Goal: Information Seeking & Learning: Find specific page/section

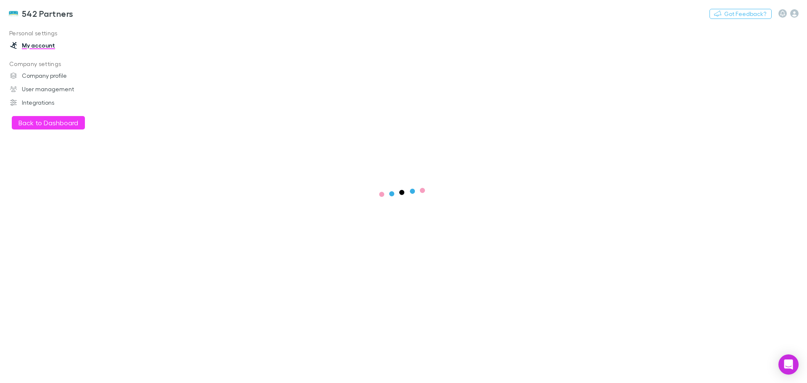
click at [37, 121] on button "Back to Dashboard" at bounding box center [48, 122] width 73 height 13
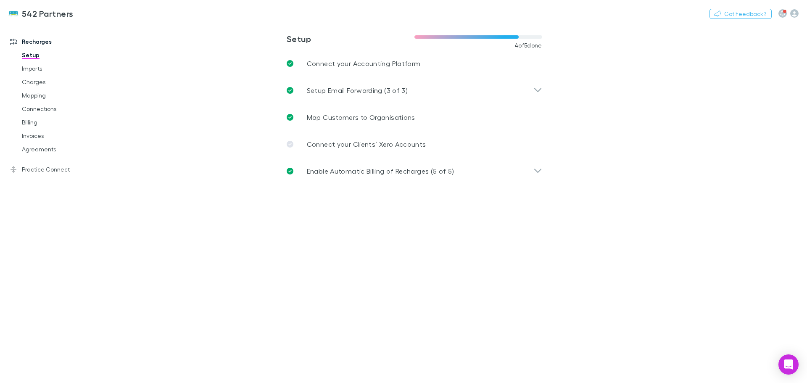
click at [32, 149] on link "Agreements" at bounding box center [63, 148] width 100 height 13
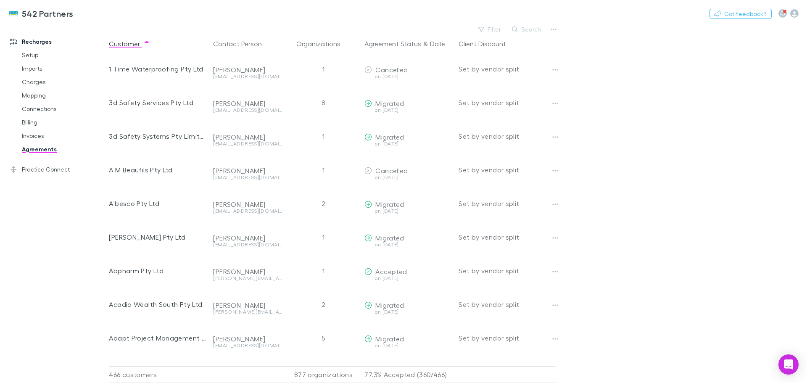
click at [532, 26] on button "Search" at bounding box center [527, 29] width 38 height 10
type input "*"
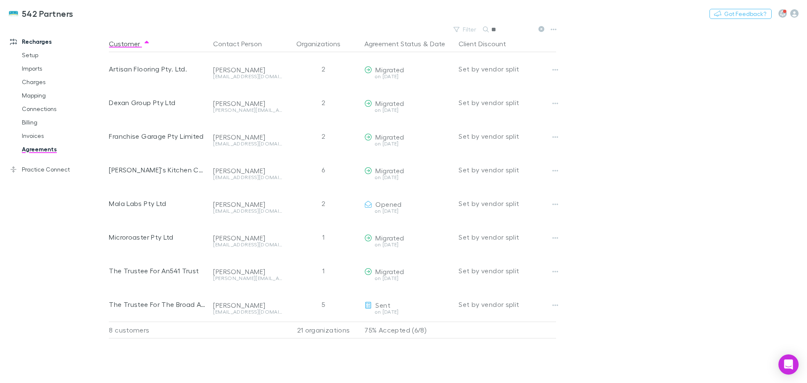
type input "*"
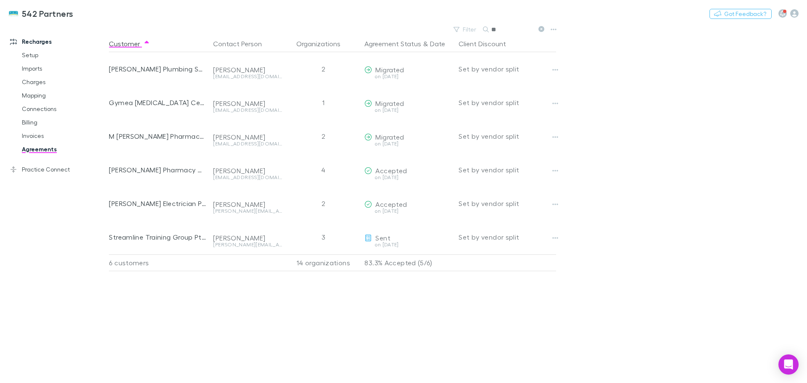
type input "*"
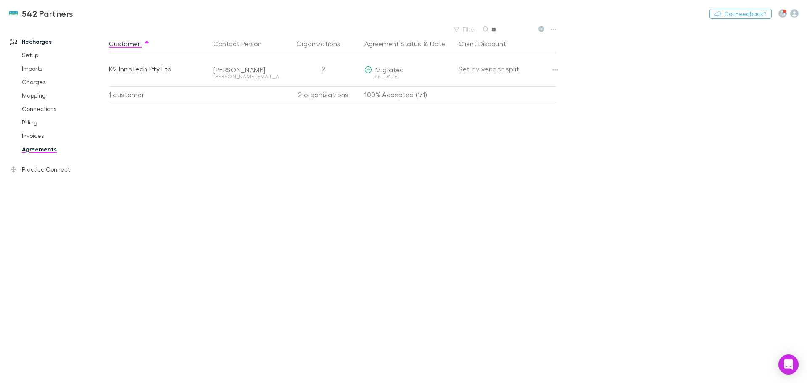
type input "*"
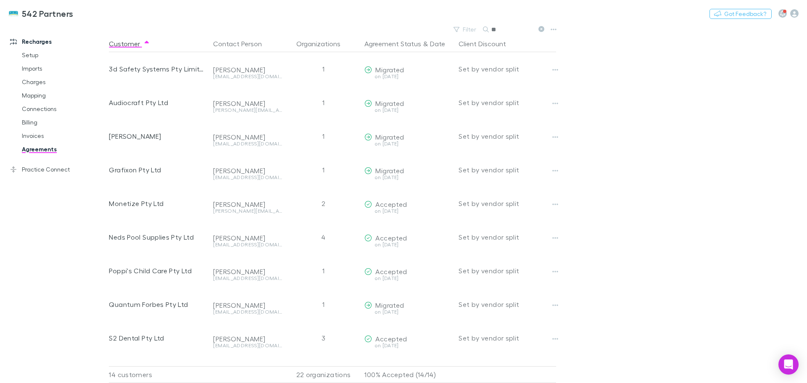
type input "*"
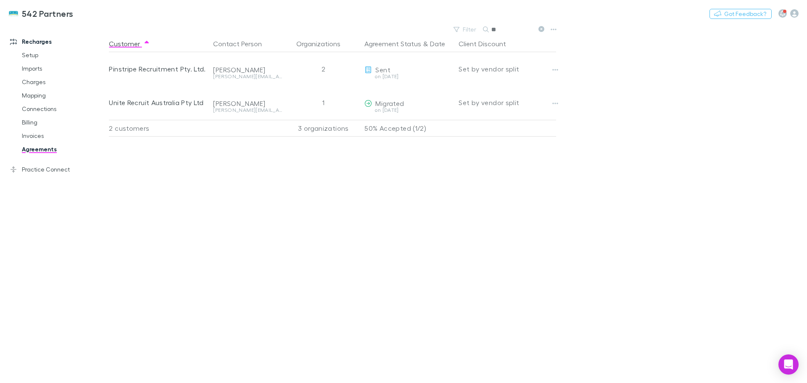
type input "*"
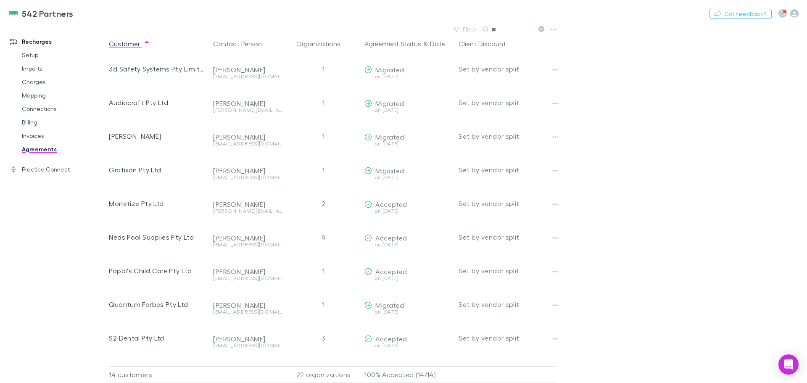
type input "*"
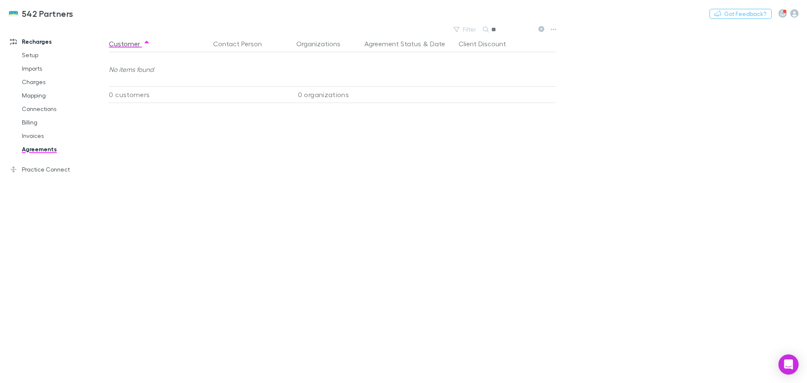
type input "*"
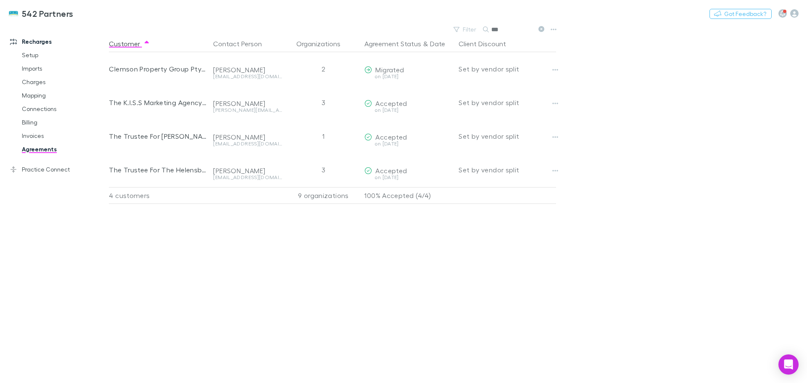
click at [539, 29] on icon at bounding box center [541, 29] width 6 height 6
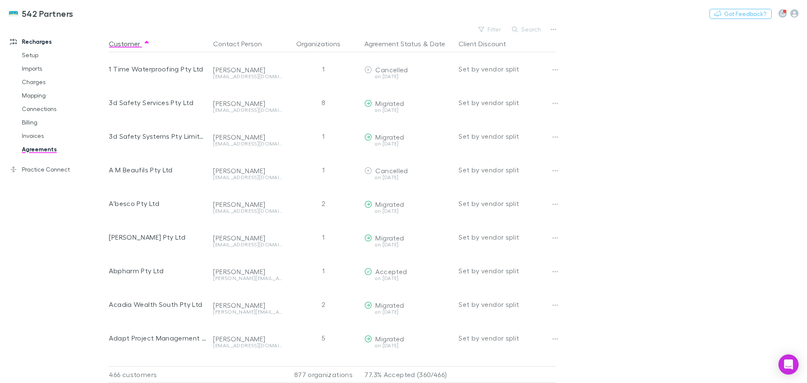
click at [526, 28] on button "Search" at bounding box center [527, 29] width 38 height 10
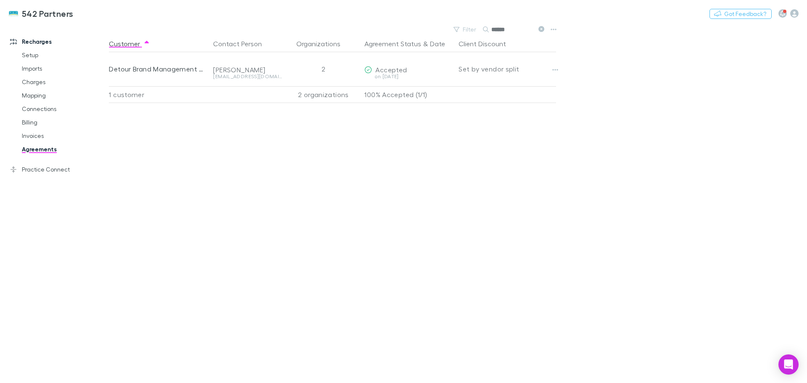
click at [542, 28] on icon at bounding box center [541, 29] width 6 height 6
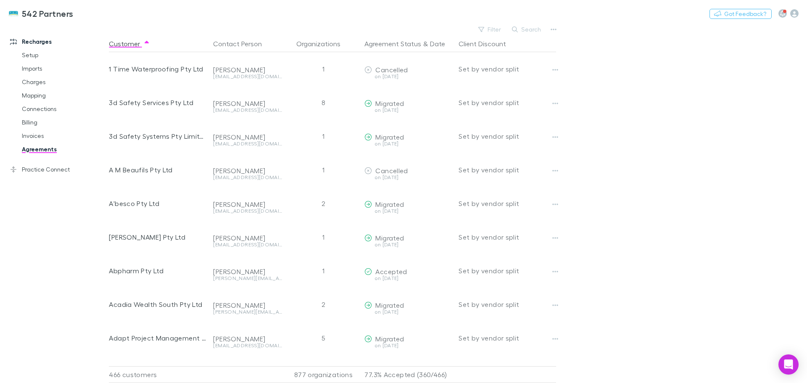
click at [521, 30] on button "Search" at bounding box center [527, 29] width 38 height 10
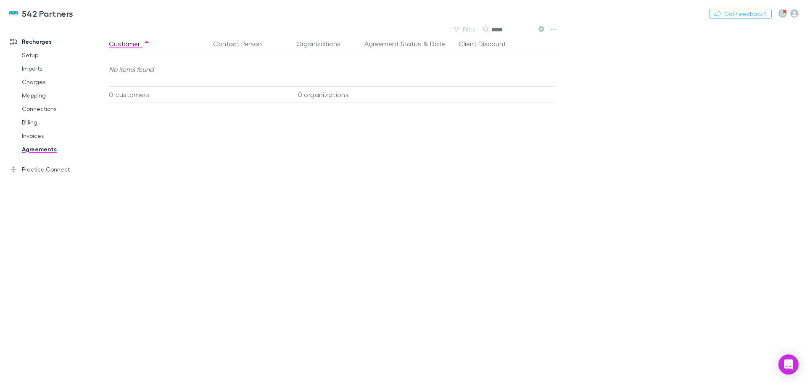
click at [540, 26] on div "542 Partners Nothing Got Feedback?" at bounding box center [403, 13] width 807 height 27
click at [518, 30] on input "*****" at bounding box center [512, 30] width 42 height 12
type input "*"
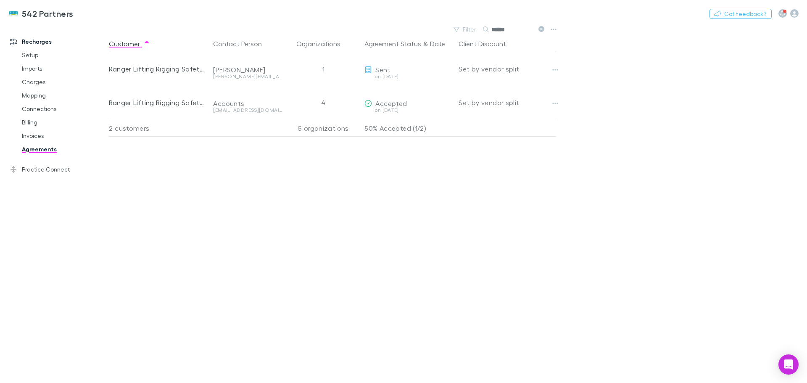
click at [540, 27] on icon at bounding box center [541, 29] width 6 height 6
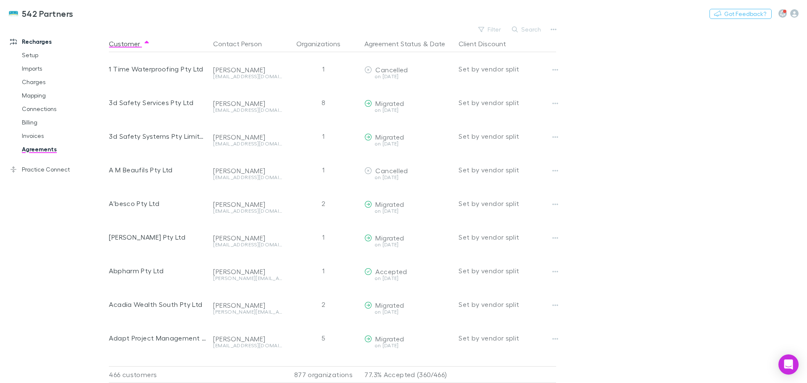
click at [535, 27] on button "Search" at bounding box center [527, 29] width 38 height 10
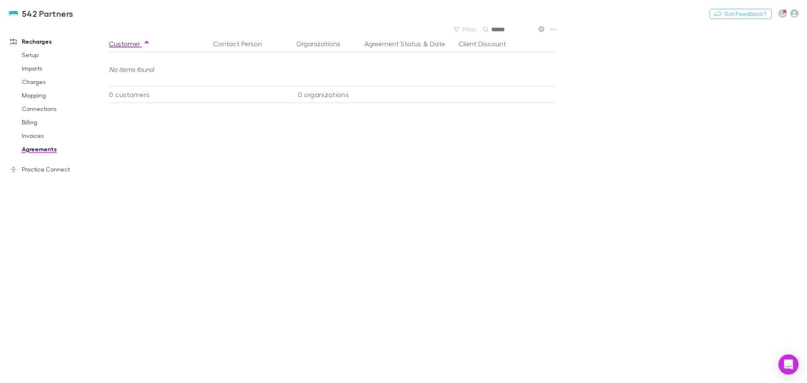
type input "******"
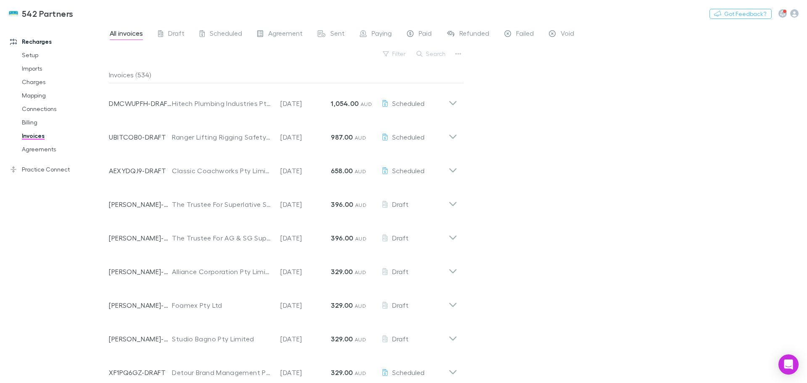
click at [435, 55] on button "Search" at bounding box center [431, 54] width 38 height 10
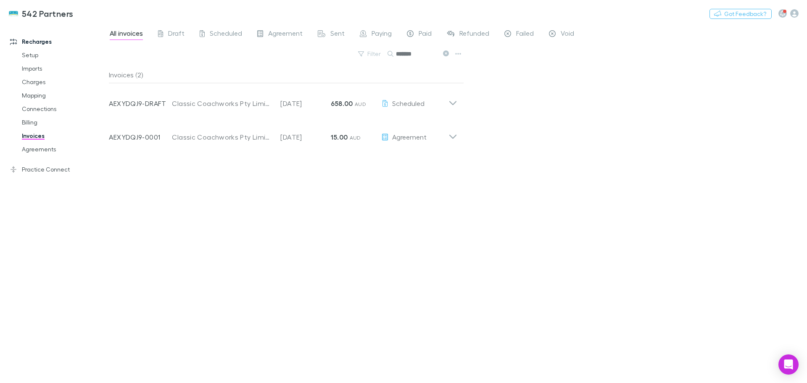
type input "*******"
click at [452, 102] on icon at bounding box center [452, 100] width 9 height 17
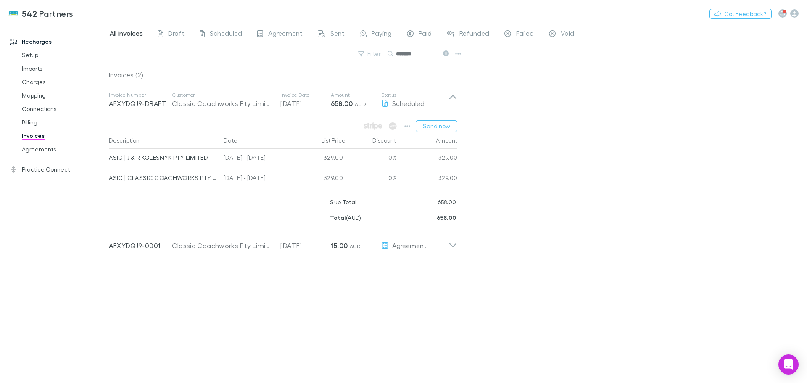
click at [452, 243] on icon at bounding box center [452, 242] width 9 height 17
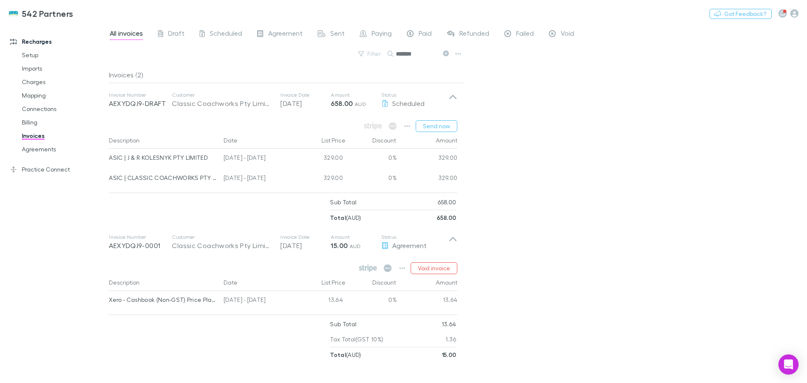
click at [445, 53] on icon at bounding box center [446, 53] width 6 height 6
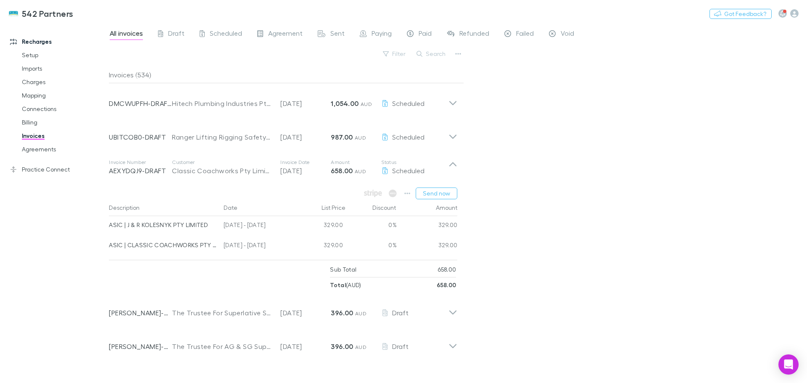
click at [426, 52] on button "Search" at bounding box center [431, 54] width 38 height 10
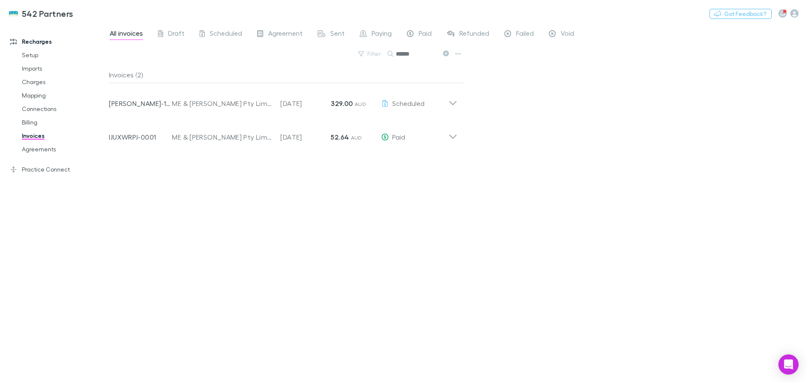
click at [445, 53] on icon at bounding box center [446, 53] width 6 height 6
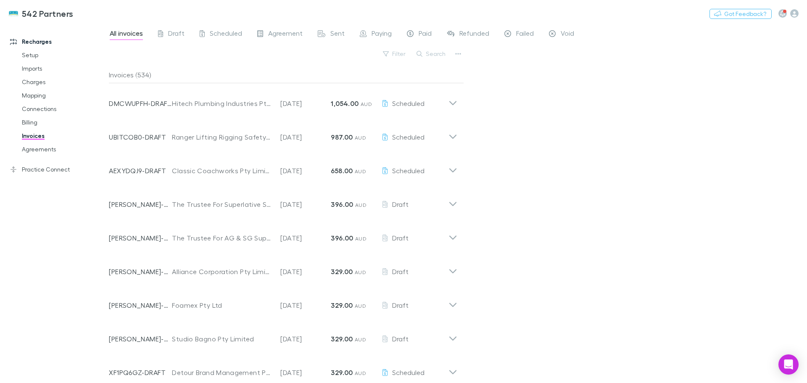
click at [441, 53] on button "Search" at bounding box center [431, 54] width 38 height 10
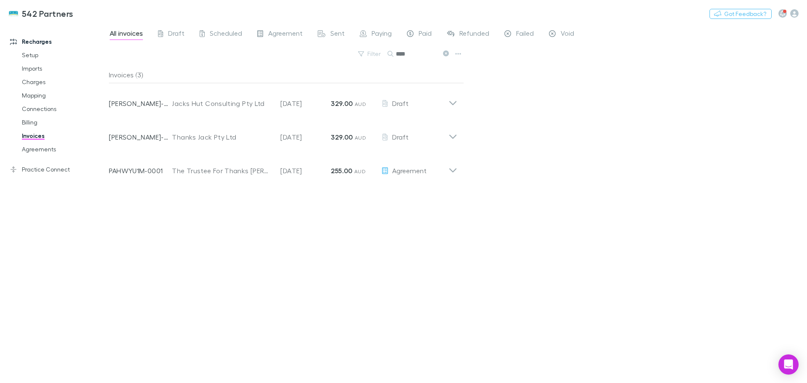
click at [452, 103] on icon at bounding box center [452, 100] width 9 height 17
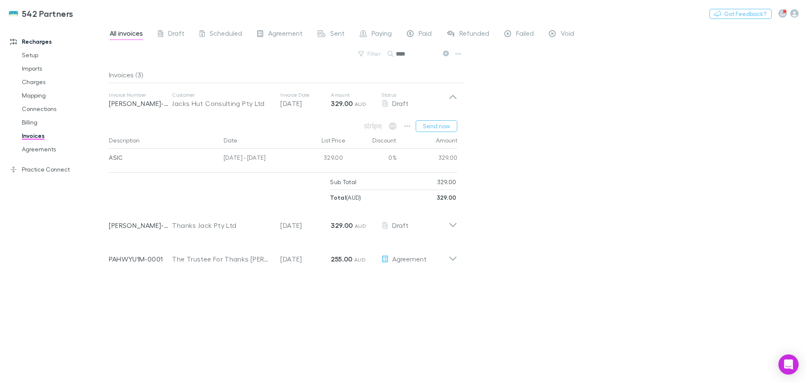
click at [448, 223] on icon at bounding box center [452, 221] width 9 height 17
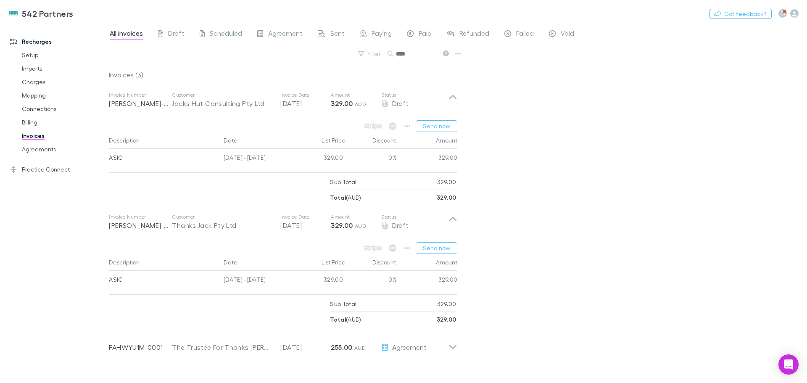
click at [452, 220] on icon at bounding box center [452, 221] width 9 height 17
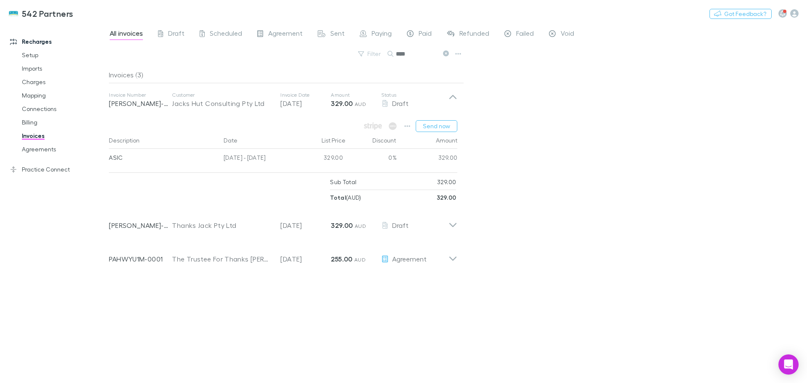
click at [432, 54] on input "****" at bounding box center [417, 54] width 42 height 12
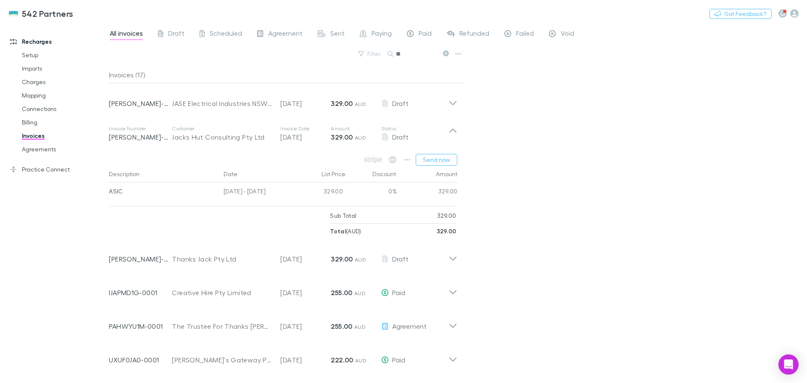
type input "*"
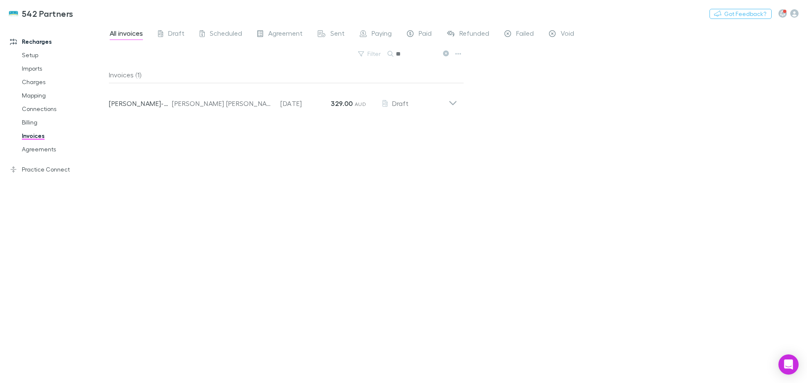
type input "*"
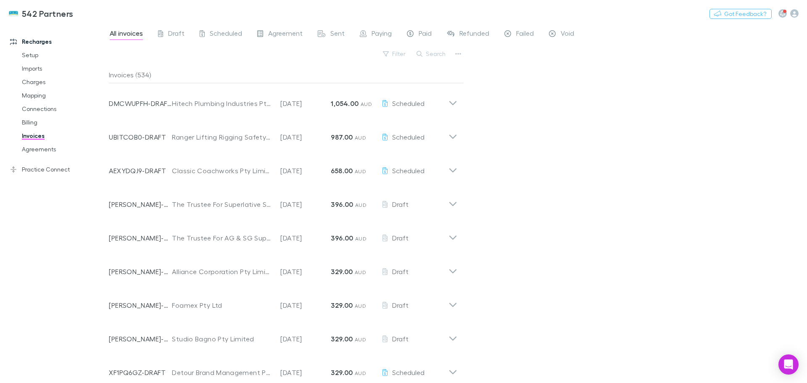
click at [439, 52] on button "Search" at bounding box center [431, 54] width 38 height 10
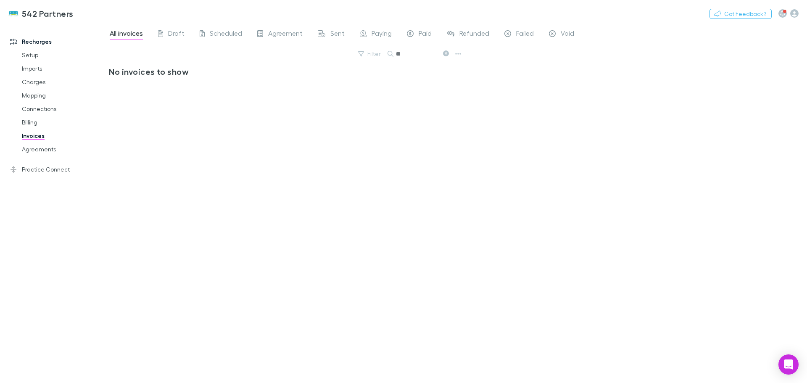
type input "*"
click at [452, 102] on icon at bounding box center [452, 100] width 9 height 17
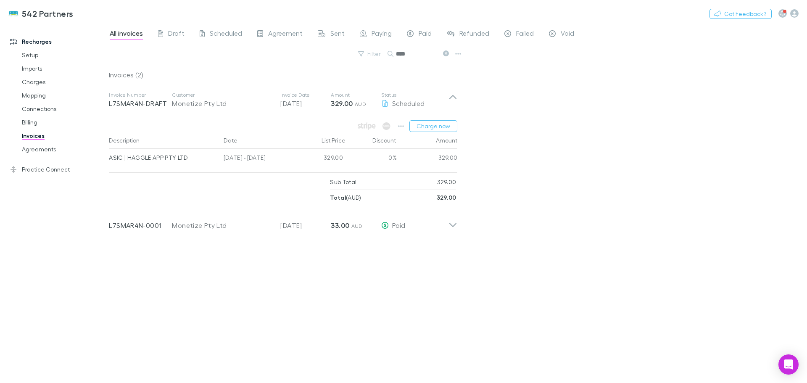
drag, startPoint x: 444, startPoint y: 54, endPoint x: 419, endPoint y: 53, distance: 24.8
click at [444, 54] on icon at bounding box center [446, 53] width 6 height 6
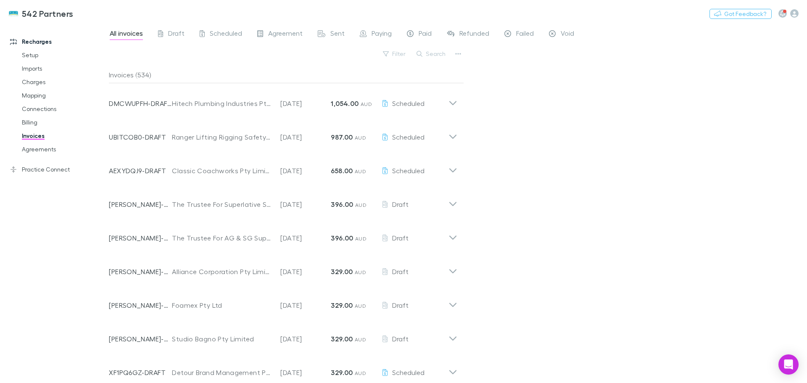
click at [440, 54] on button "Search" at bounding box center [431, 54] width 38 height 10
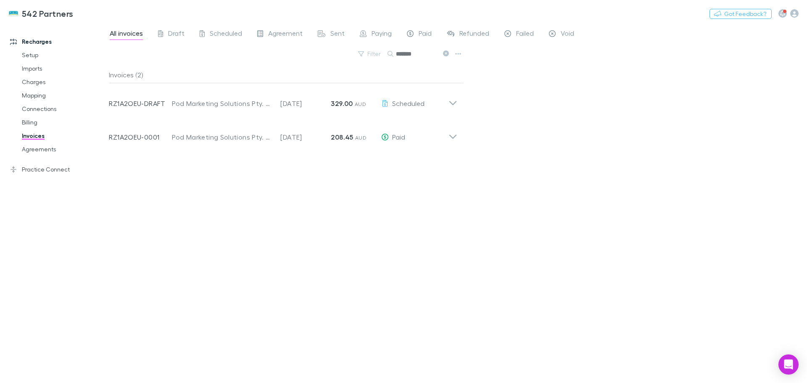
click at [451, 102] on icon at bounding box center [452, 100] width 9 height 17
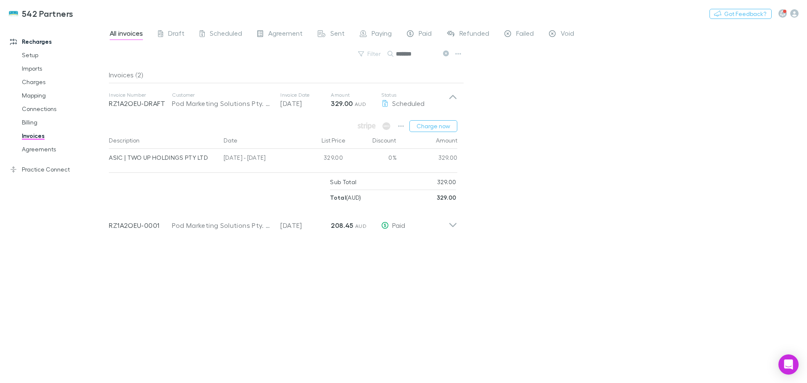
click at [445, 55] on icon at bounding box center [446, 53] width 6 height 6
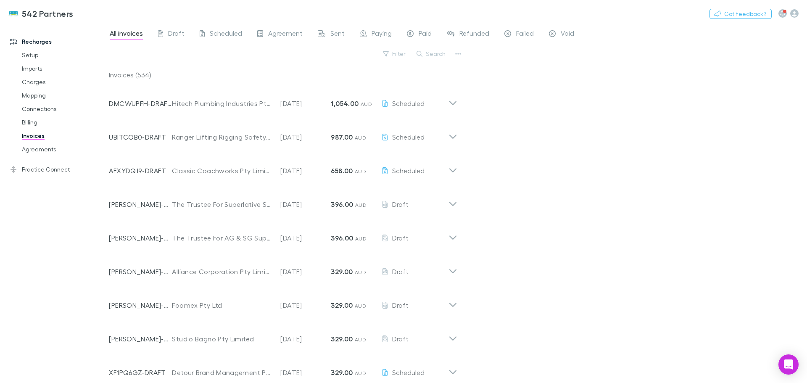
click at [431, 55] on button "Search" at bounding box center [431, 54] width 38 height 10
click at [429, 53] on button "Search" at bounding box center [431, 54] width 38 height 10
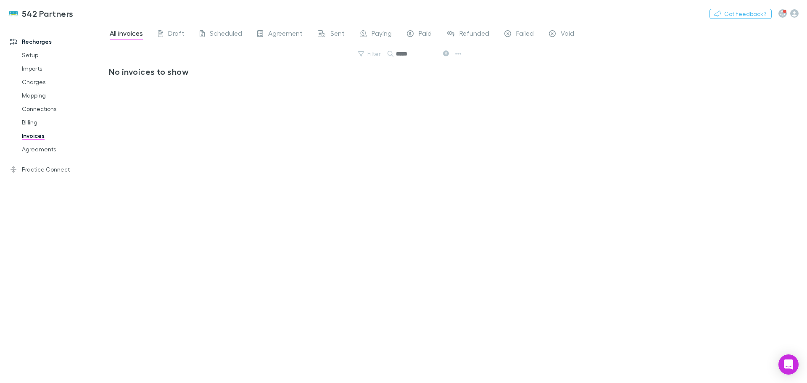
drag, startPoint x: 446, startPoint y: 53, endPoint x: 414, endPoint y: 55, distance: 32.4
click at [446, 53] on icon at bounding box center [446, 53] width 6 height 6
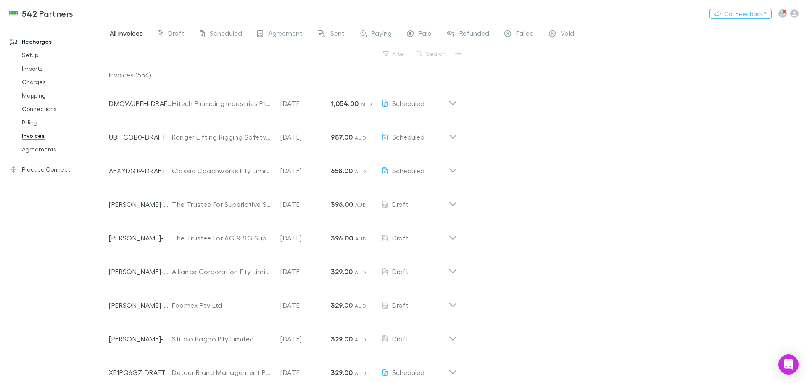
click at [430, 55] on button "Search" at bounding box center [431, 54] width 38 height 10
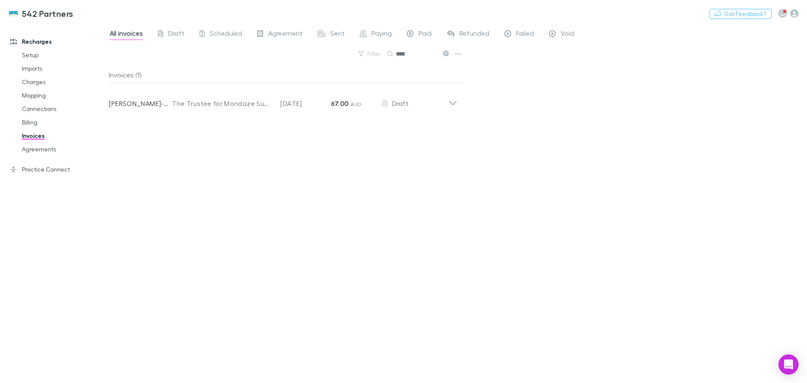
click at [453, 101] on icon at bounding box center [452, 100] width 9 height 17
click at [444, 52] on icon at bounding box center [446, 53] width 6 height 6
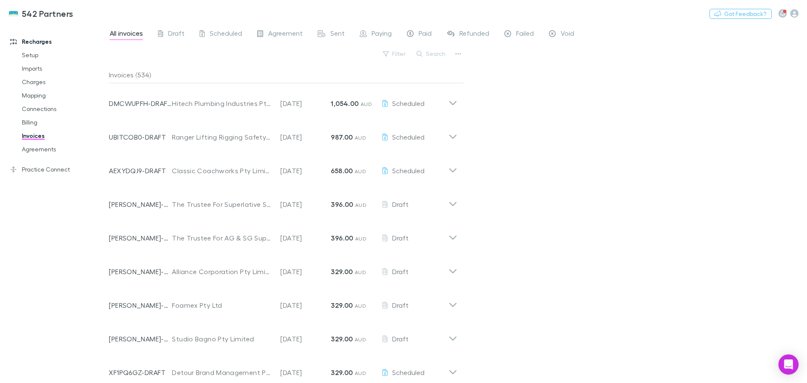
click at [428, 53] on button "Search" at bounding box center [431, 54] width 38 height 10
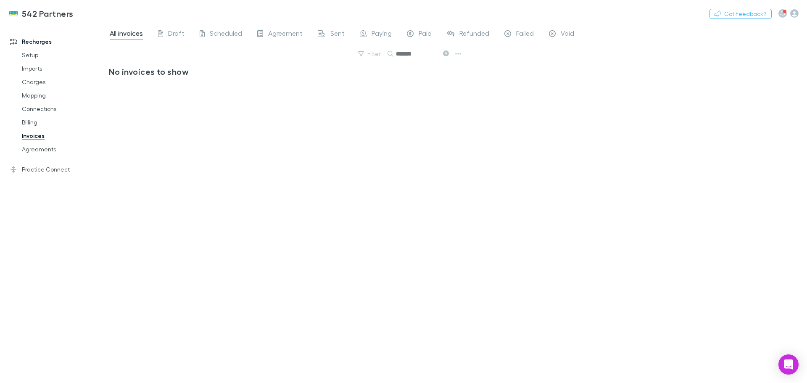
drag, startPoint x: 443, startPoint y: 53, endPoint x: 634, endPoint y: 3, distance: 196.7
click at [443, 53] on icon at bounding box center [446, 53] width 6 height 6
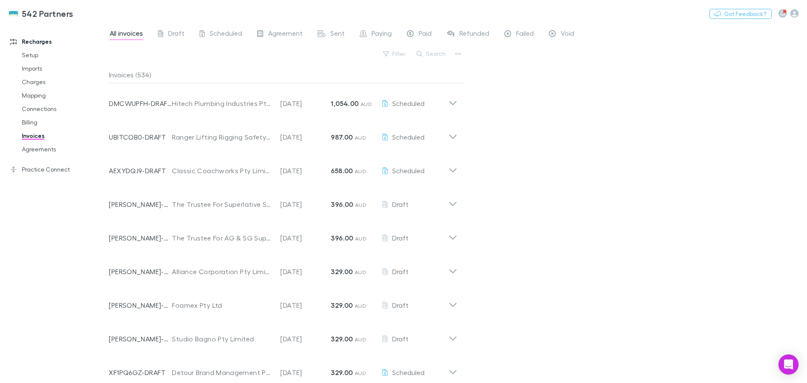
click at [432, 53] on button "Search" at bounding box center [431, 54] width 38 height 10
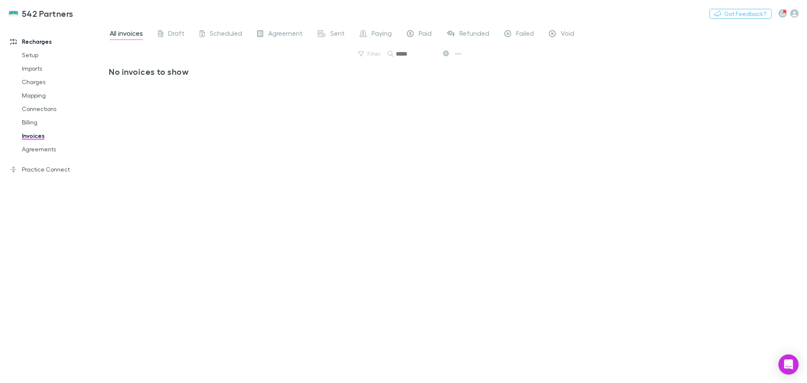
drag, startPoint x: 448, startPoint y: 52, endPoint x: 411, endPoint y: 58, distance: 37.4
click at [448, 52] on icon at bounding box center [446, 53] width 6 height 6
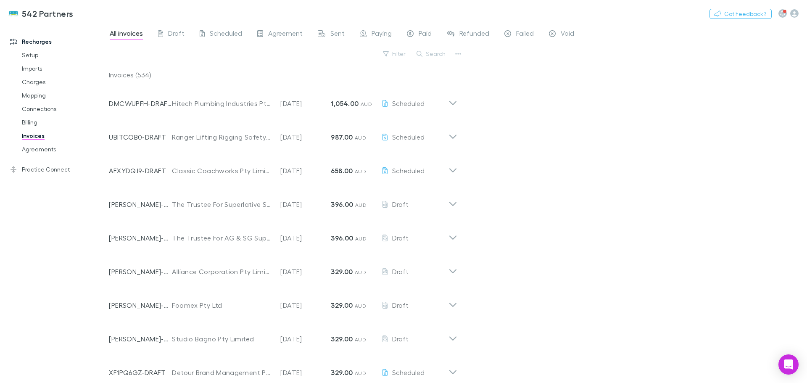
click at [437, 55] on button "Search" at bounding box center [431, 54] width 38 height 10
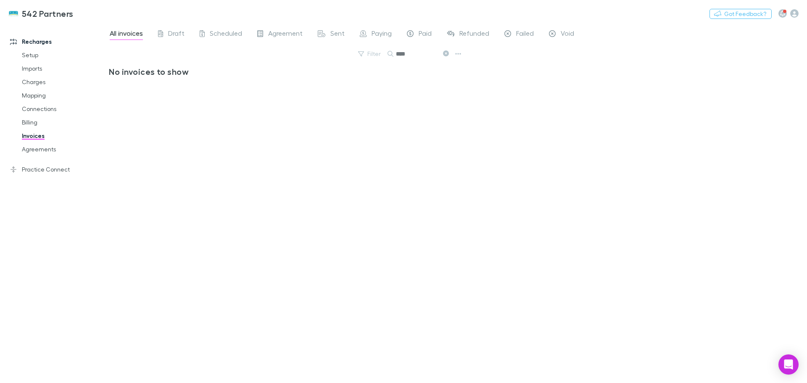
type input "****"
drag, startPoint x: 444, startPoint y: 52, endPoint x: 418, endPoint y: 56, distance: 26.3
click at [444, 52] on icon at bounding box center [446, 53] width 6 height 6
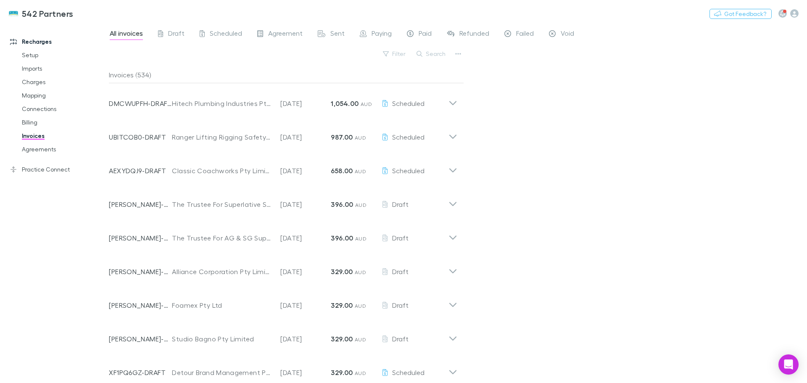
click at [427, 52] on button "Search" at bounding box center [431, 54] width 38 height 10
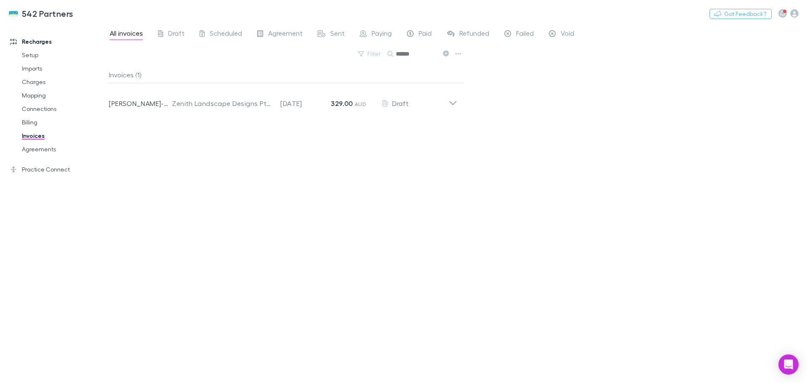
type input "******"
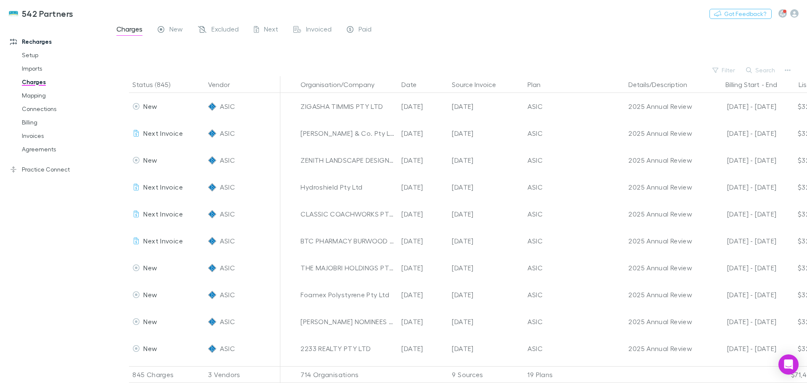
click at [767, 69] on button "Search" at bounding box center [761, 70] width 38 height 10
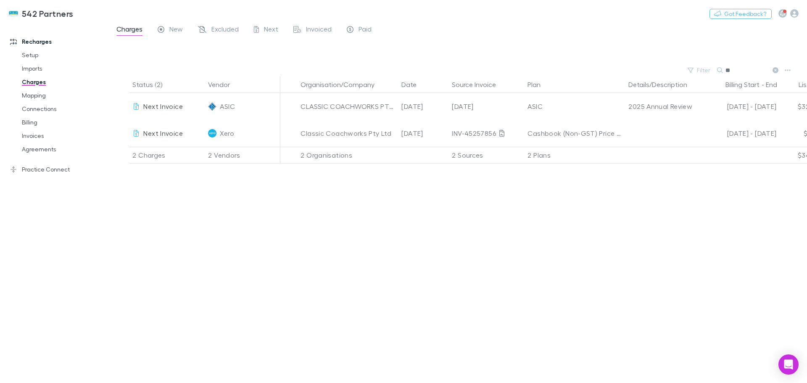
type input "*"
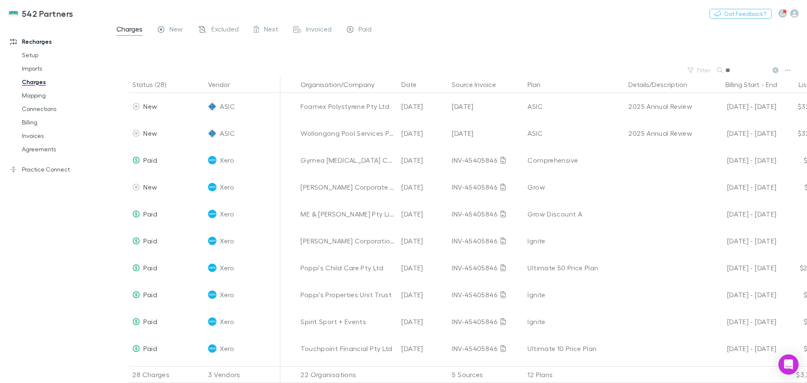
type input "*"
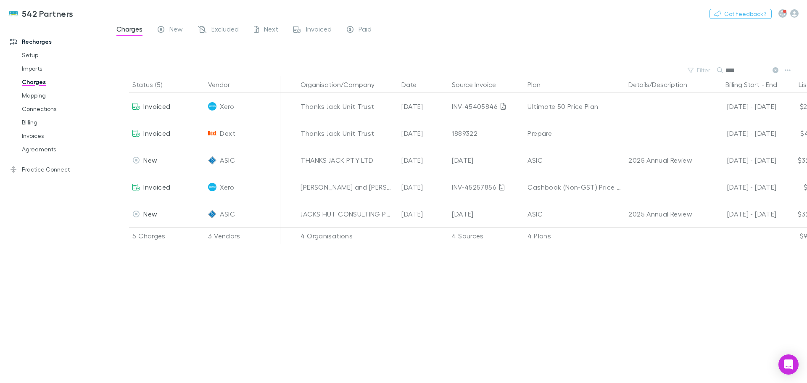
click at [764, 68] on input "****" at bounding box center [746, 70] width 42 height 12
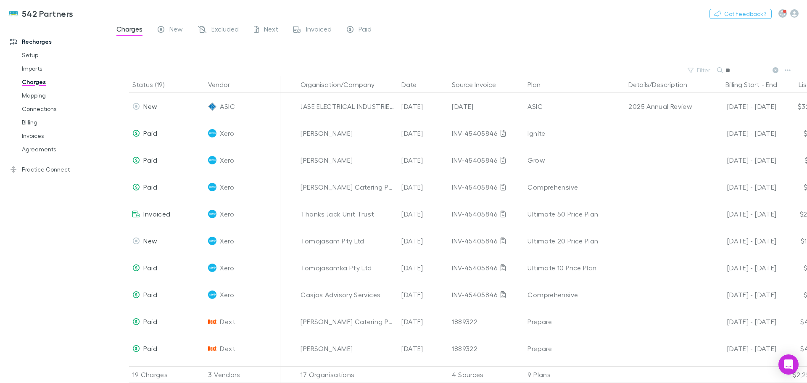
type input "*"
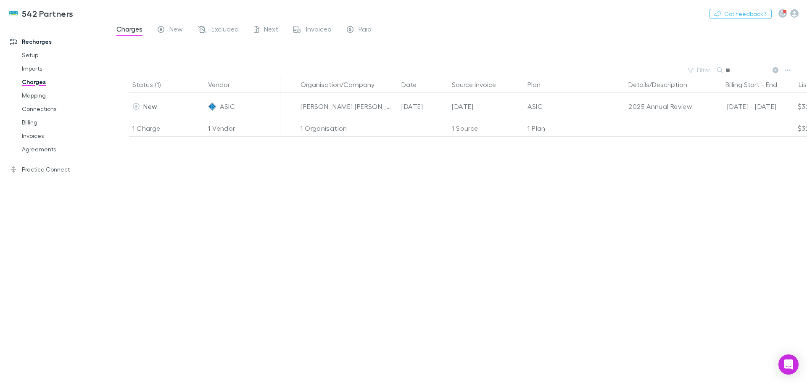
type input "*"
click at [774, 67] on icon at bounding box center [775, 70] width 6 height 6
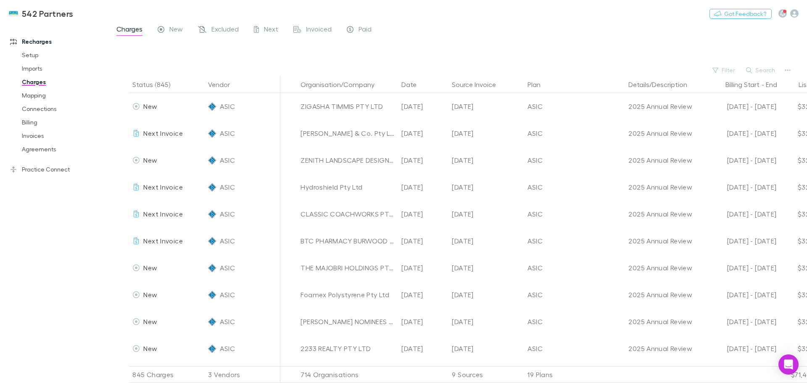
click at [762, 68] on button "Search" at bounding box center [761, 70] width 38 height 10
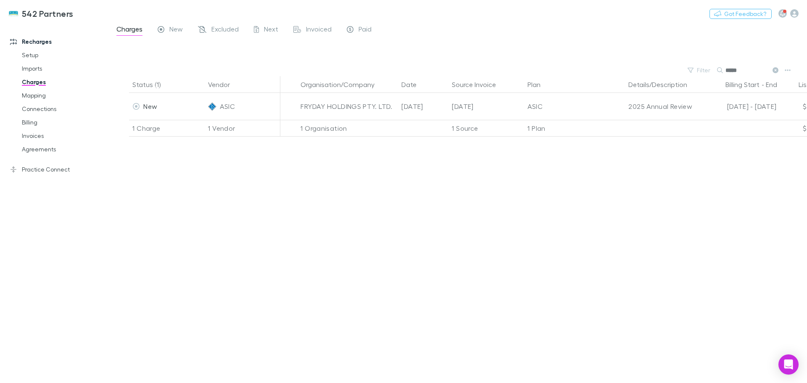
click at [777, 68] on icon at bounding box center [775, 70] width 6 height 6
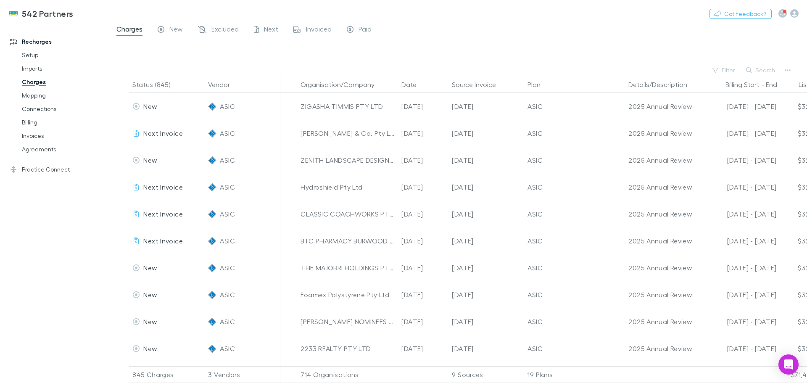
click at [765, 68] on button "Search" at bounding box center [761, 70] width 38 height 10
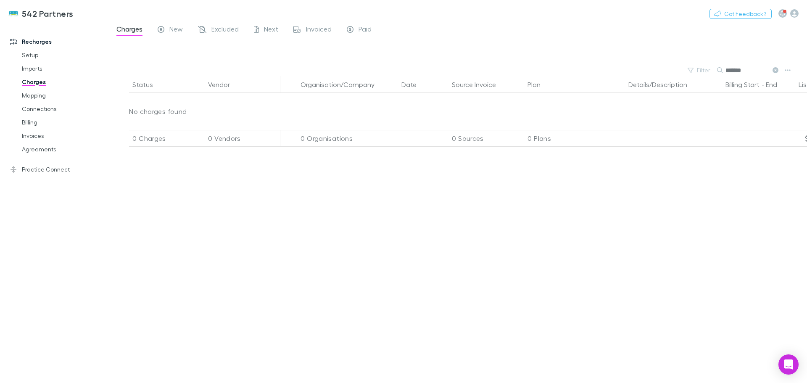
click at [775, 71] on icon at bounding box center [775, 70] width 6 height 6
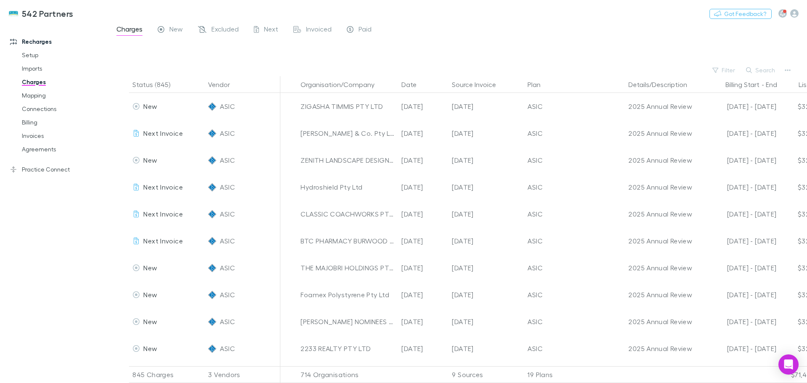
click at [768, 68] on button "Search" at bounding box center [761, 70] width 38 height 10
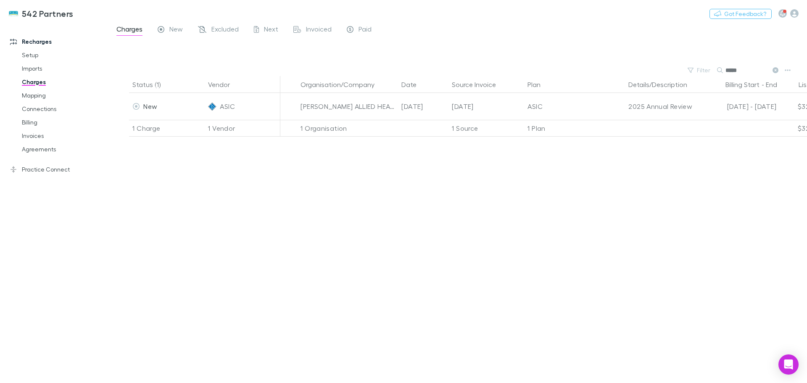
type input "*****"
click at [775, 71] on icon at bounding box center [775, 70] width 6 height 6
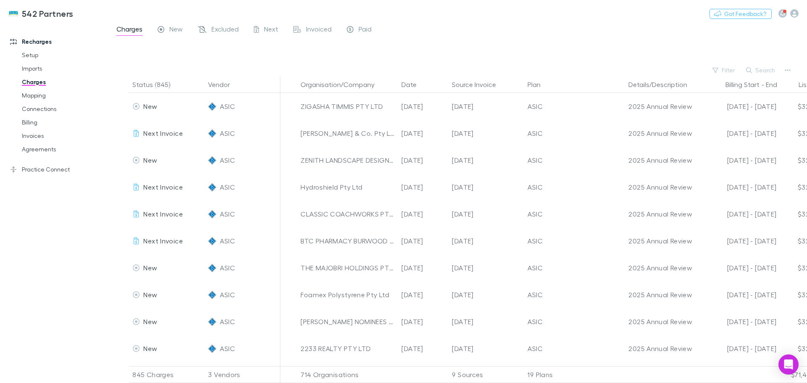
click at [759, 69] on button "Search" at bounding box center [761, 70] width 38 height 10
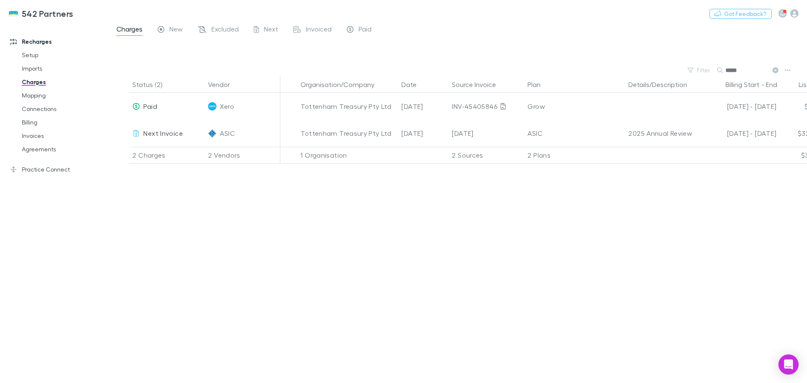
type input "*****"
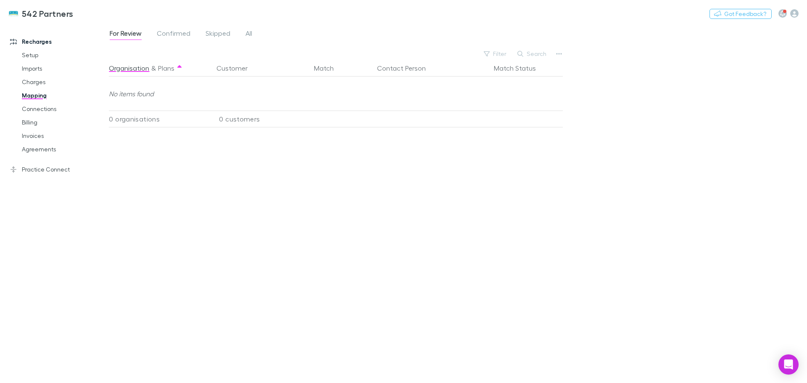
click at [251, 31] on span "All" at bounding box center [248, 34] width 7 height 11
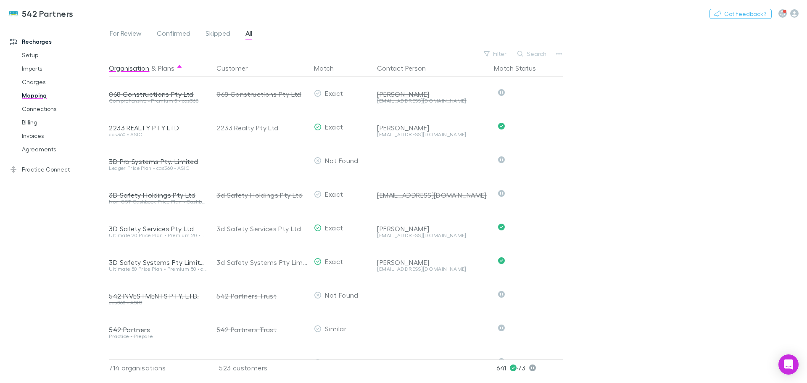
click at [529, 53] on button "Search" at bounding box center [532, 54] width 38 height 10
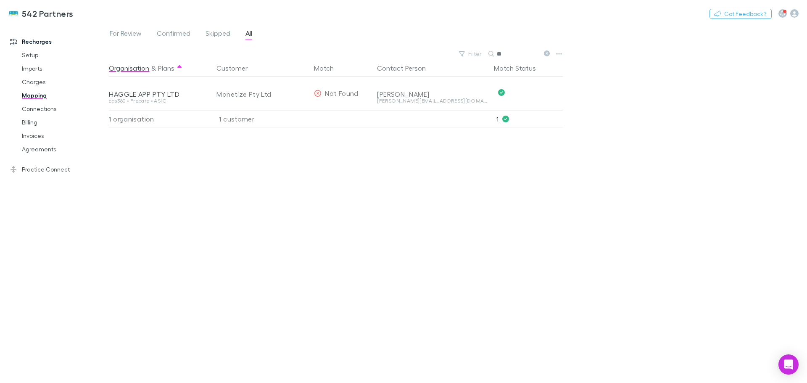
type input "*"
type input "******"
click at [545, 53] on icon at bounding box center [547, 53] width 6 height 6
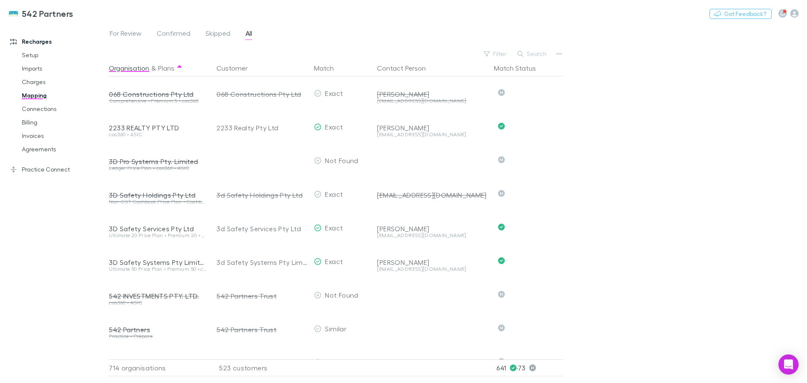
click at [543, 52] on button "Search" at bounding box center [532, 54] width 38 height 10
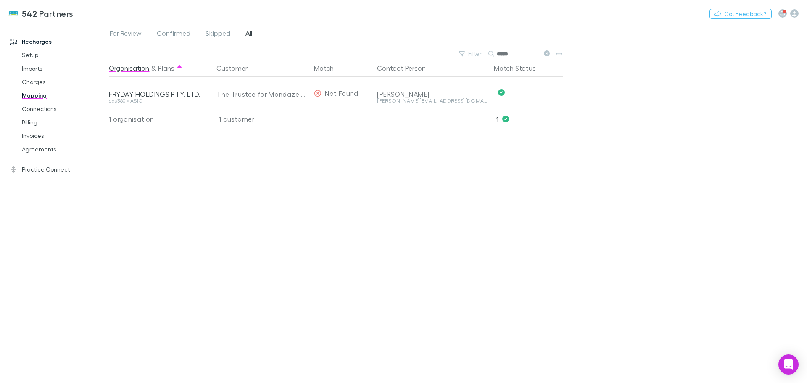
type input "*****"
click at [546, 53] on icon at bounding box center [547, 53] width 6 height 6
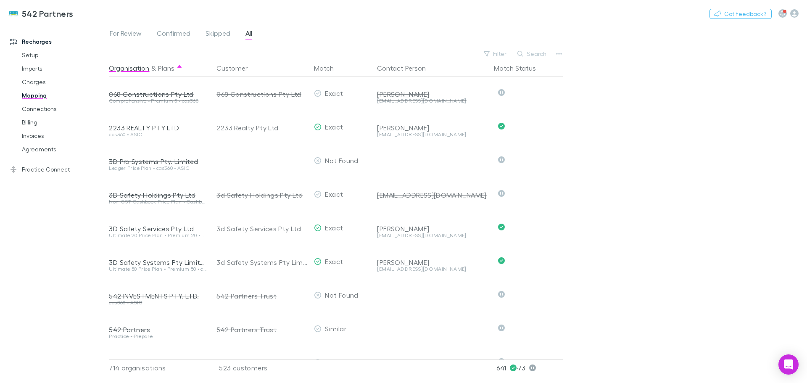
click at [526, 53] on button "Search" at bounding box center [532, 54] width 38 height 10
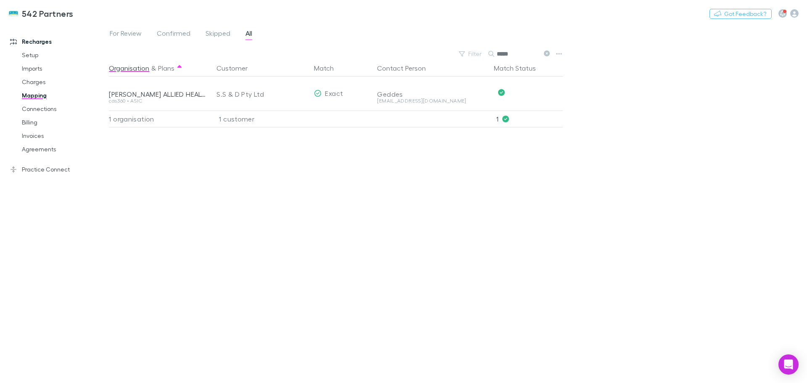
type input "*****"
drag, startPoint x: 547, startPoint y: 53, endPoint x: 512, endPoint y: 54, distance: 34.9
click at [547, 53] on icon at bounding box center [547, 53] width 6 height 6
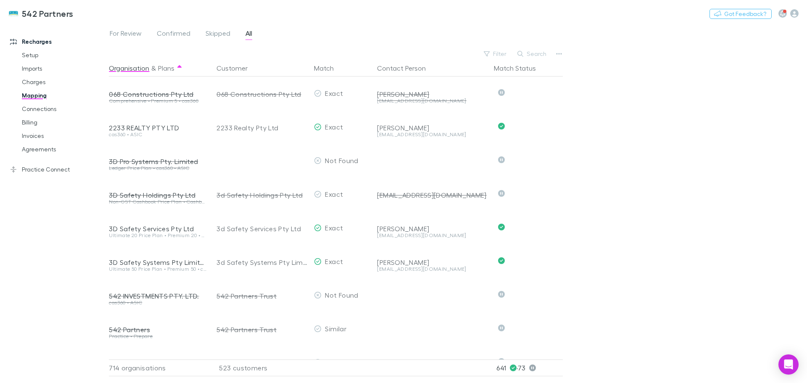
click at [513, 54] on div "Filter Search" at bounding box center [516, 54] width 74 height 12
click at [525, 51] on button "Search" at bounding box center [532, 54] width 38 height 10
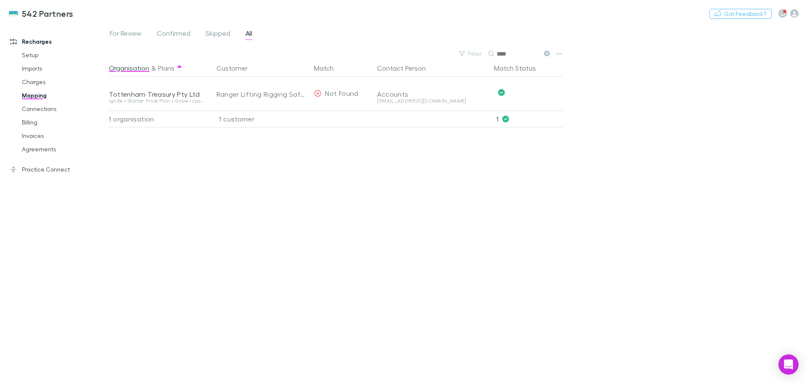
type input "****"
click at [545, 52] on icon at bounding box center [547, 53] width 6 height 6
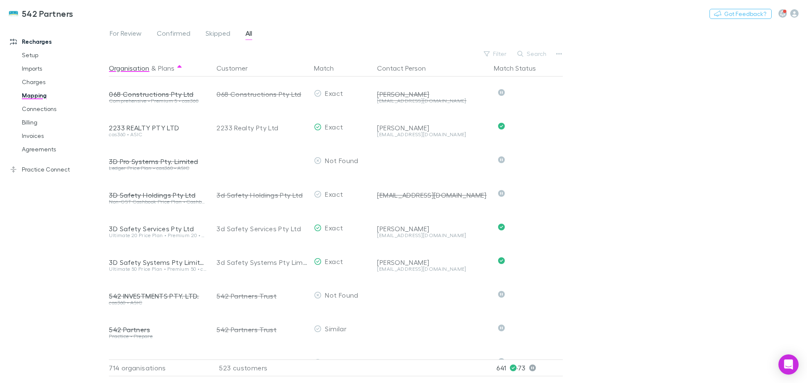
click at [541, 53] on button "Search" at bounding box center [532, 54] width 38 height 10
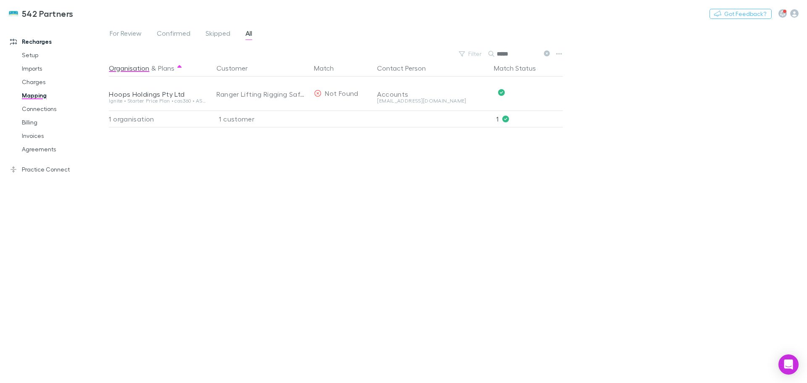
type input "*****"
click at [547, 50] on icon at bounding box center [547, 53] width 6 height 6
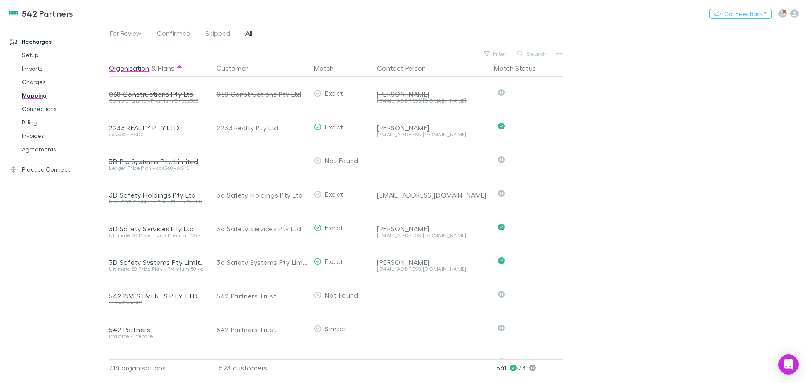
click at [514, 53] on button "Search" at bounding box center [532, 54] width 38 height 10
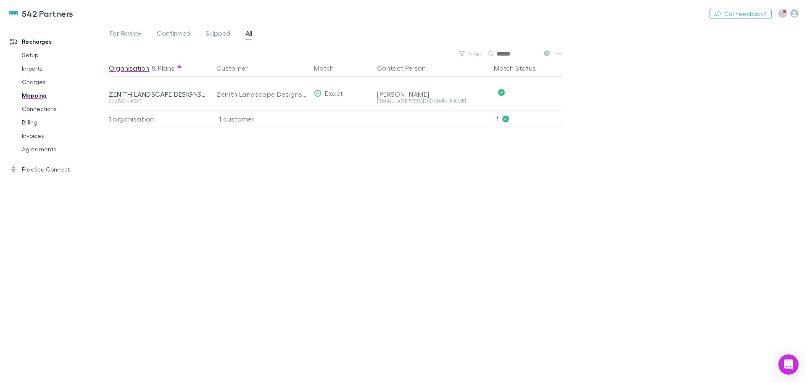
type input "******"
